Goal: Information Seeking & Learning: Learn about a topic

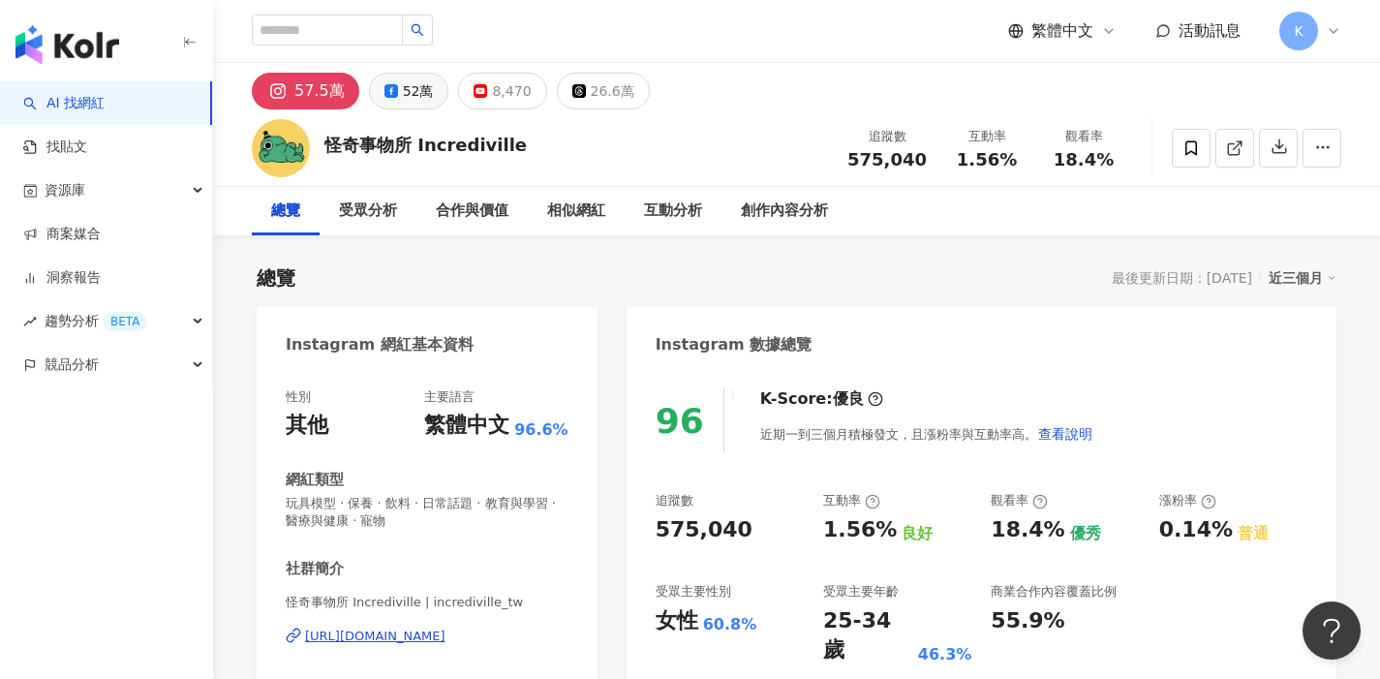
click at [390, 85] on icon at bounding box center [391, 91] width 14 height 14
click at [403, 85] on div "52萬" at bounding box center [418, 90] width 31 height 27
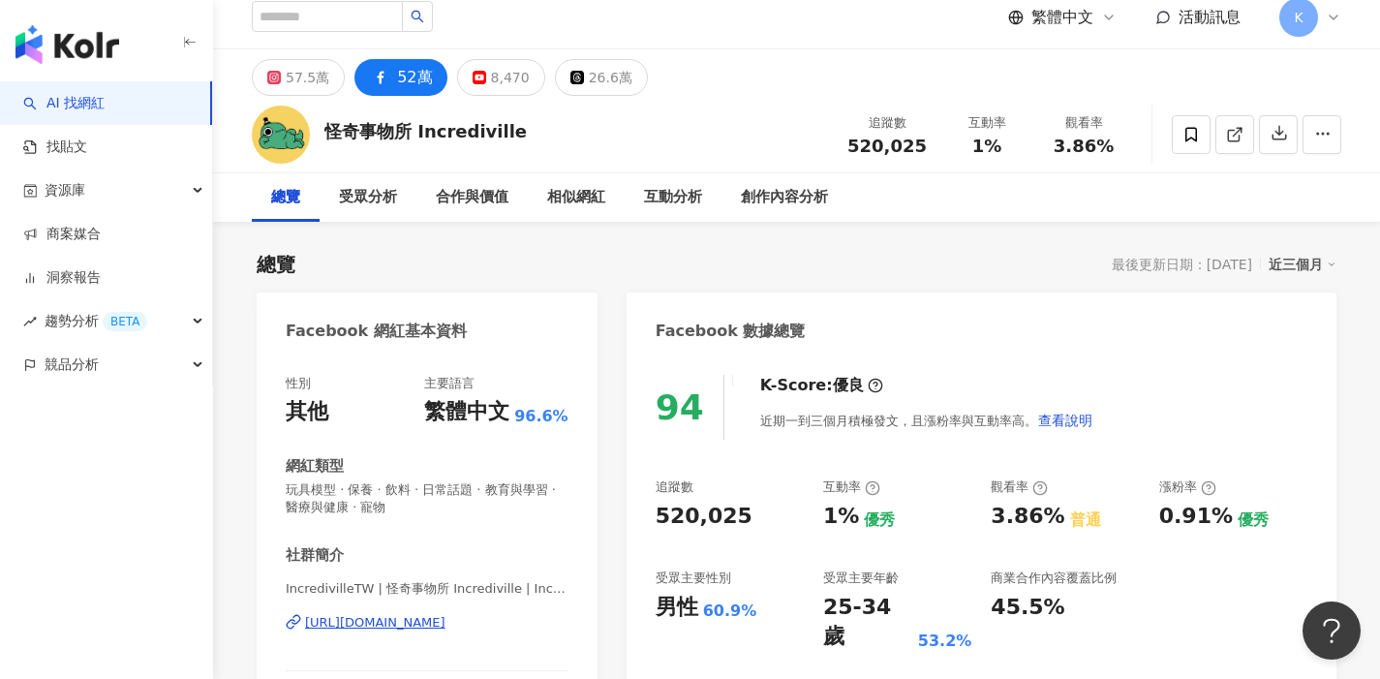
scroll to position [112, 0]
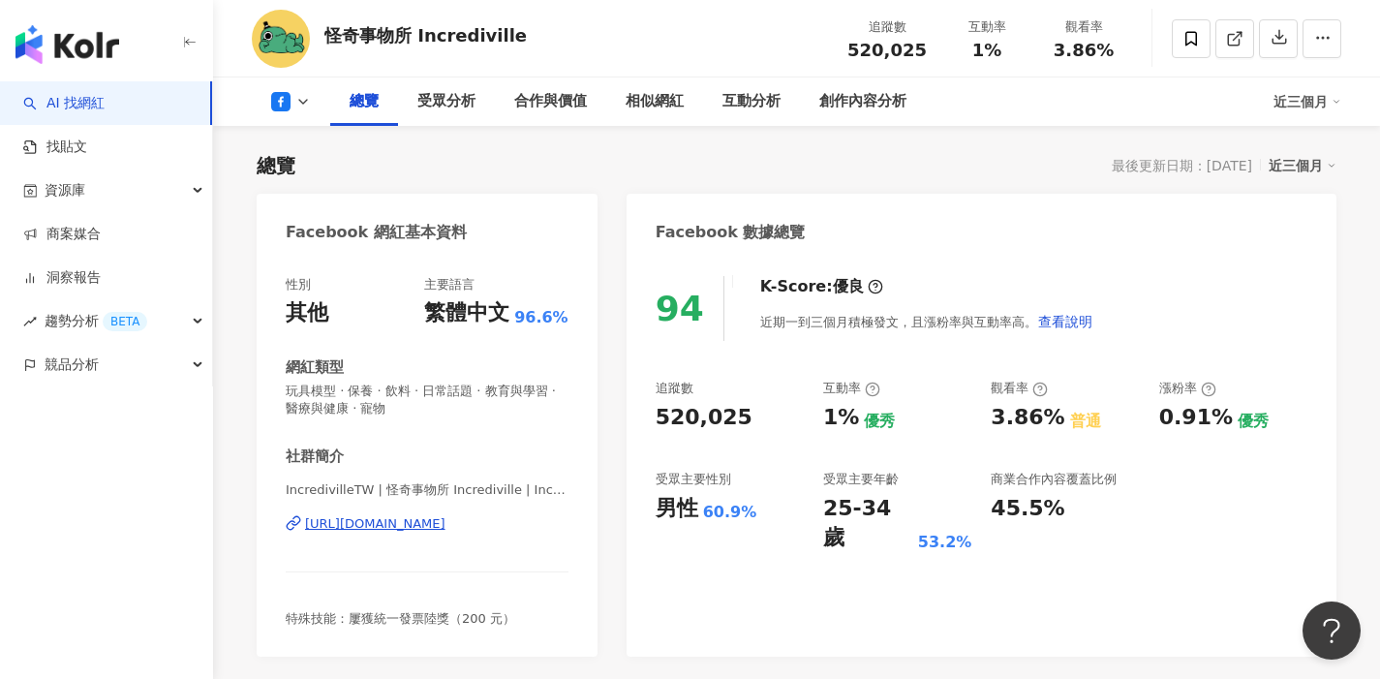
click at [445, 524] on div "[URL][DOMAIN_NAME]" at bounding box center [375, 523] width 140 height 17
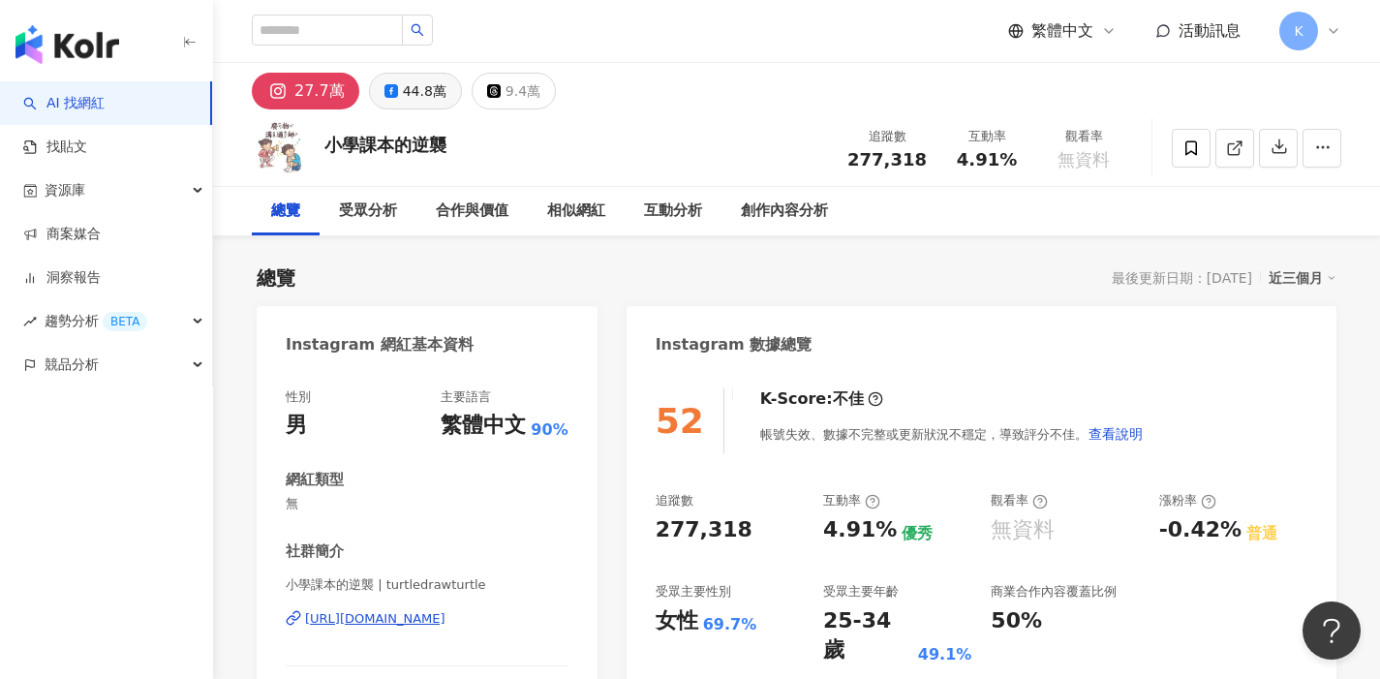
click at [403, 91] on div "44.8萬" at bounding box center [425, 90] width 44 height 27
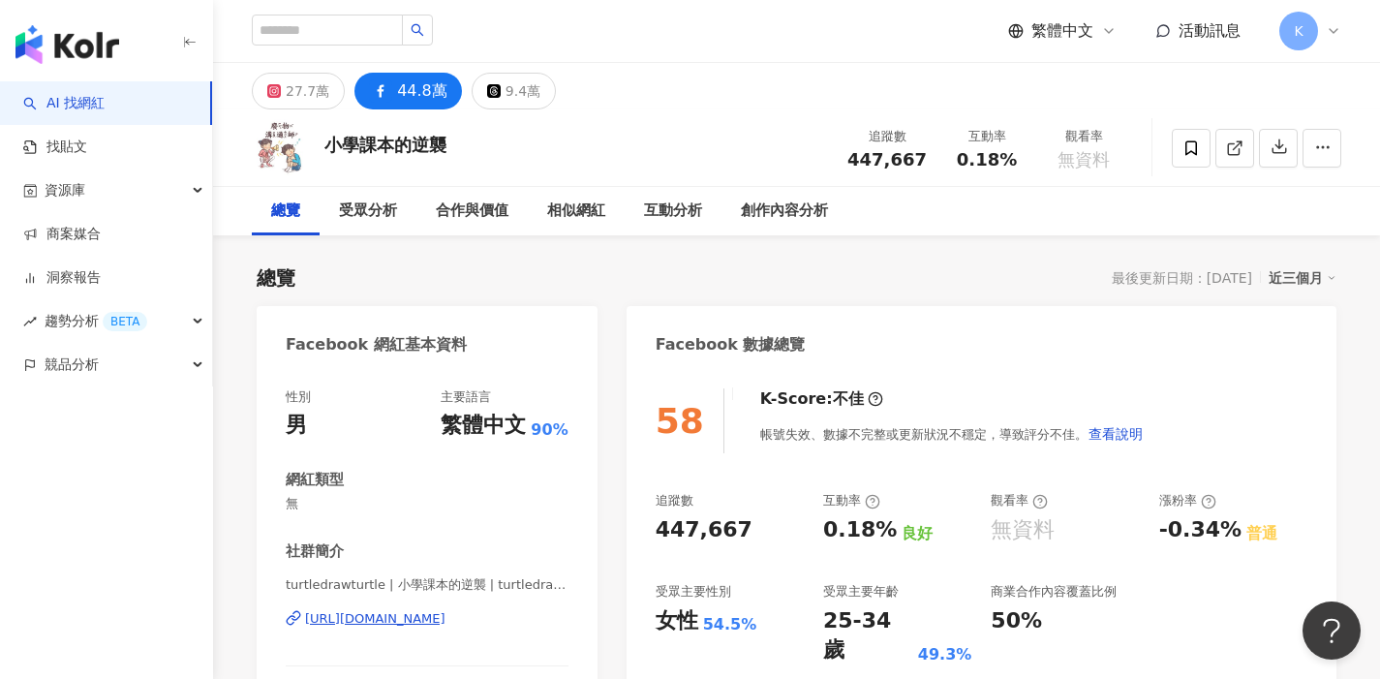
click at [410, 620] on div "[URL][DOMAIN_NAME]" at bounding box center [375, 618] width 140 height 17
